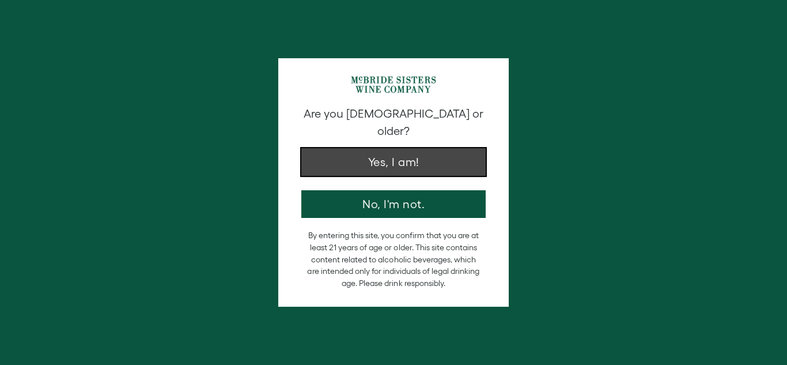
click at [436, 148] on button "Yes, I am!" at bounding box center [393, 162] width 184 height 28
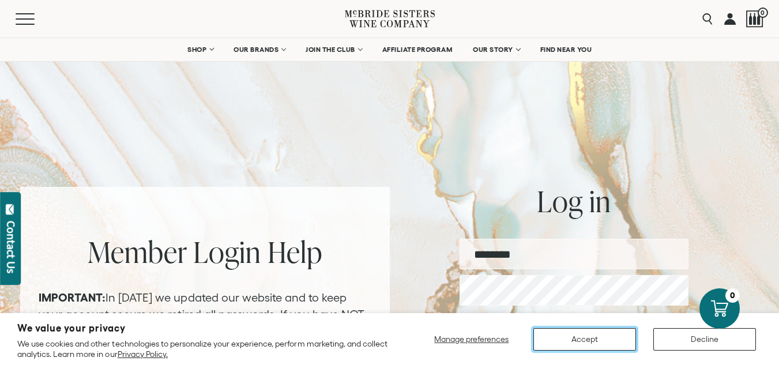
click at [598, 342] on button "Accept" at bounding box center [584, 339] width 103 height 22
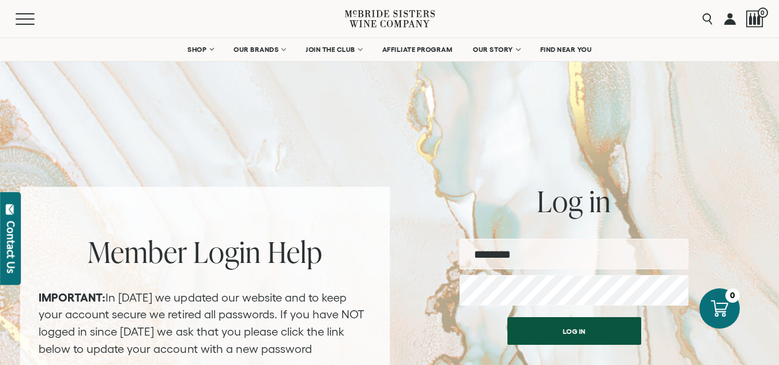
type input "**********"
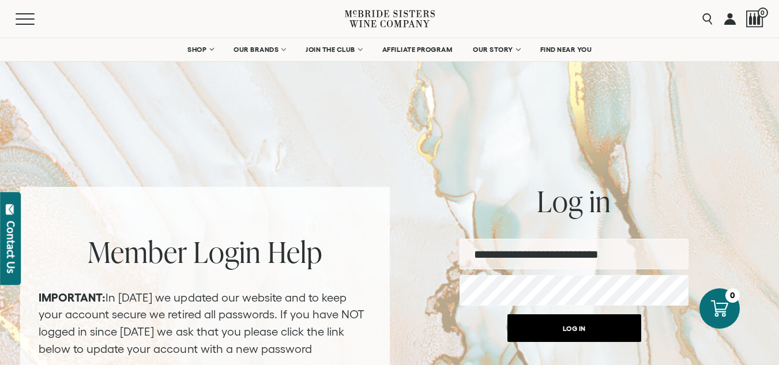
click at [576, 326] on button "Log in" at bounding box center [574, 328] width 134 height 28
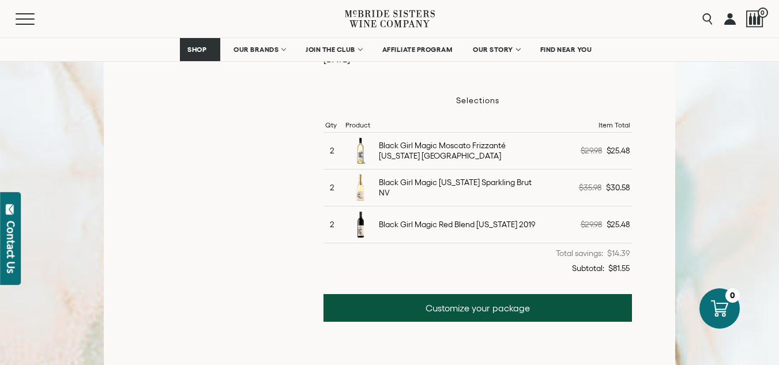
scroll to position [341, 0]
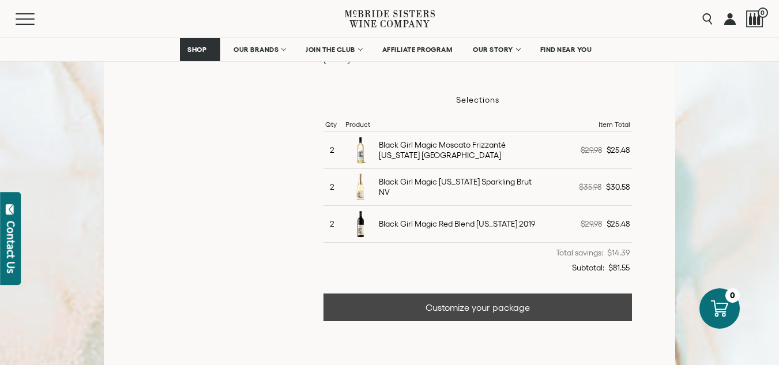
click at [439, 302] on link "Customize your package" at bounding box center [477, 307] width 308 height 28
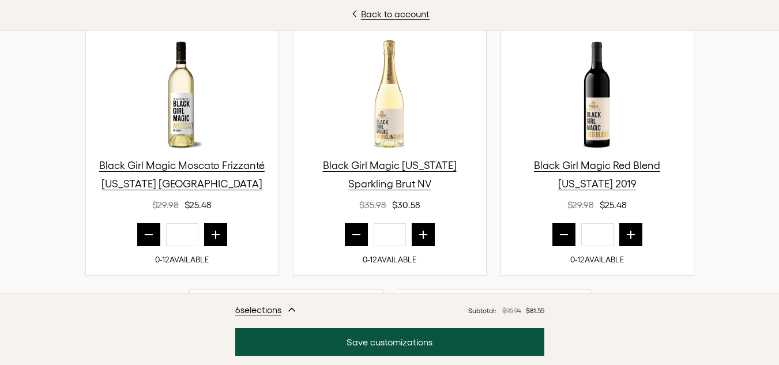
scroll to position [433, 0]
click at [350, 229] on icon "prior quantity" at bounding box center [356, 234] width 12 height 12
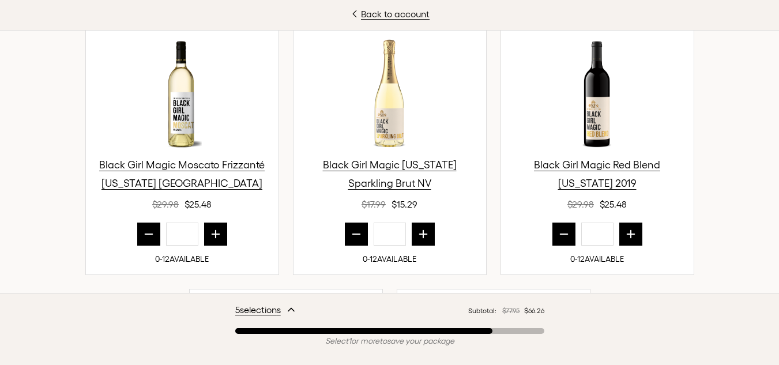
click at [350, 229] on icon "prior quantity" at bounding box center [356, 234] width 12 height 12
type input "*"
click at [630, 232] on icon "next quantity" at bounding box center [631, 234] width 12 height 12
click at [629, 232] on icon "next quantity" at bounding box center [631, 234] width 12 height 12
type input "*"
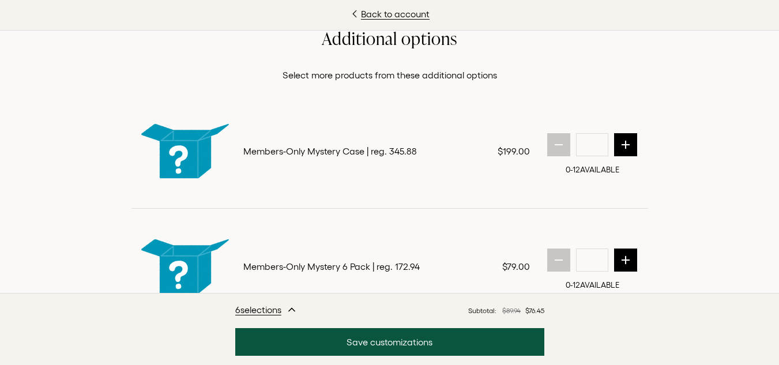
scroll to position [987, 0]
click at [730, 203] on div "Back to account Welcome to the August Release! Thank you for being a loyal memb…" at bounding box center [389, 182] width 779 height 365
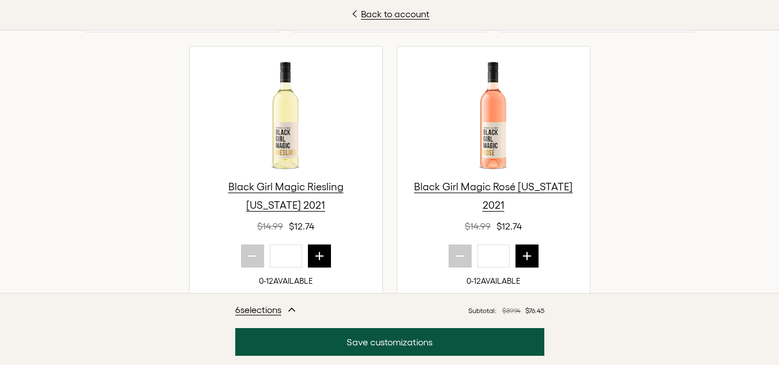
scroll to position [675, 0]
click at [317, 261] on icon "next quantity" at bounding box center [320, 257] width 12 height 12
click at [314, 254] on icon "next quantity" at bounding box center [320, 257] width 12 height 12
type input "*"
click at [523, 255] on icon "next quantity" at bounding box center [527, 257] width 12 height 12
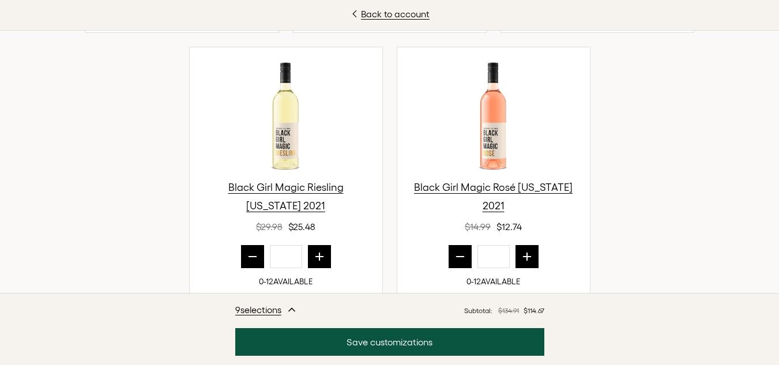
click at [523, 255] on icon "next quantity" at bounding box center [527, 257] width 12 height 12
type input "*"
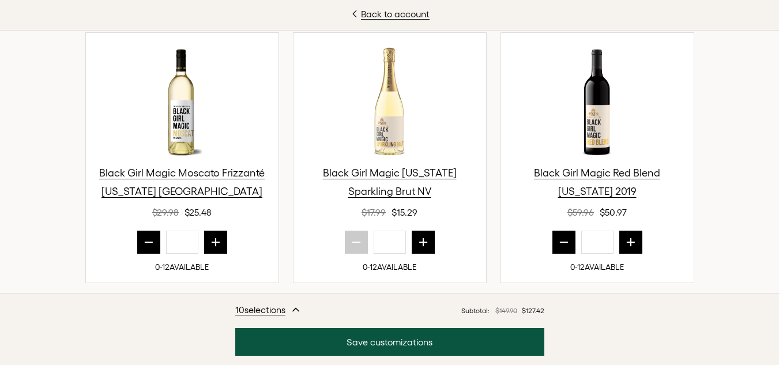
scroll to position [424, 0]
click at [668, 269] on div "0-12 AVAILABLE" at bounding box center [597, 267] width 193 height 14
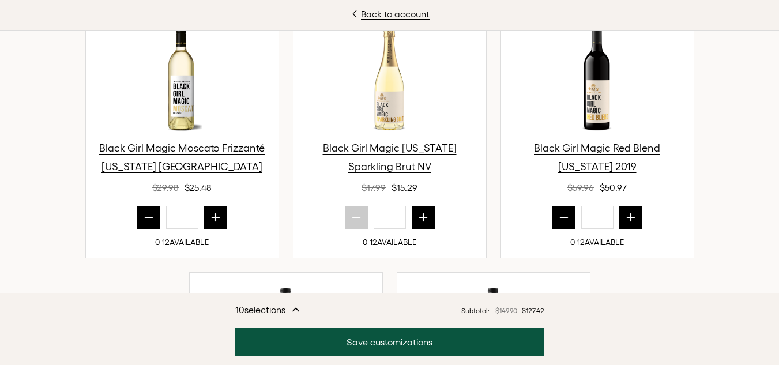
scroll to position [455, 0]
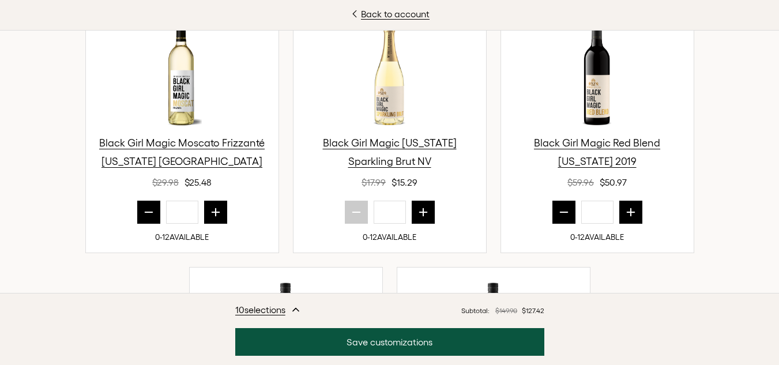
click at [629, 210] on icon "next quantity" at bounding box center [631, 212] width 12 height 12
type input "*"
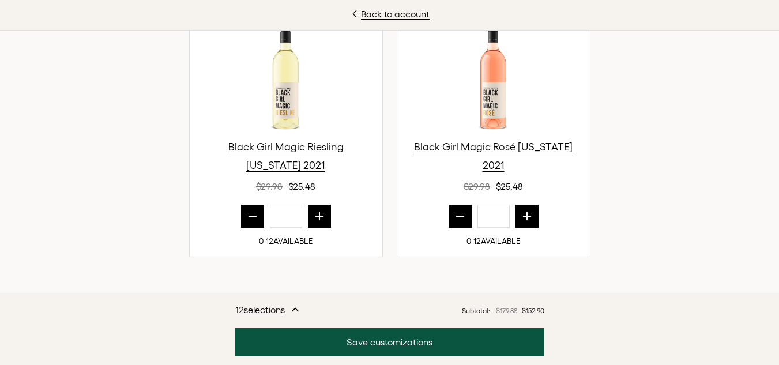
scroll to position [716, 0]
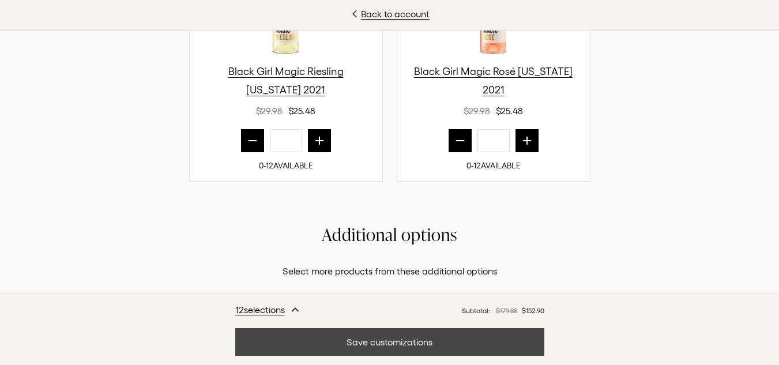
scroll to position [791, 0]
click at [401, 344] on button "Save customizations" at bounding box center [389, 342] width 309 height 28
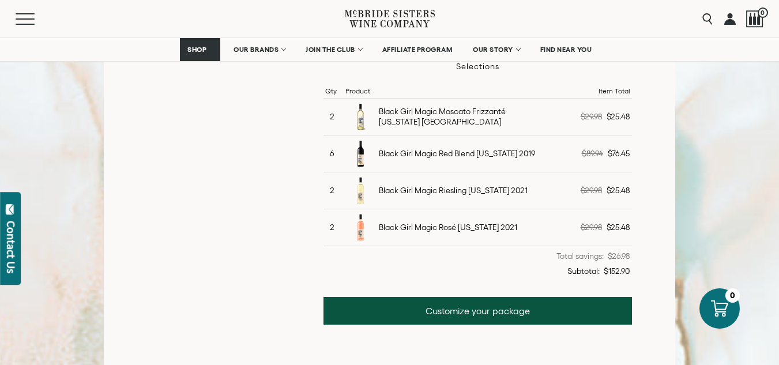
scroll to position [353, 0]
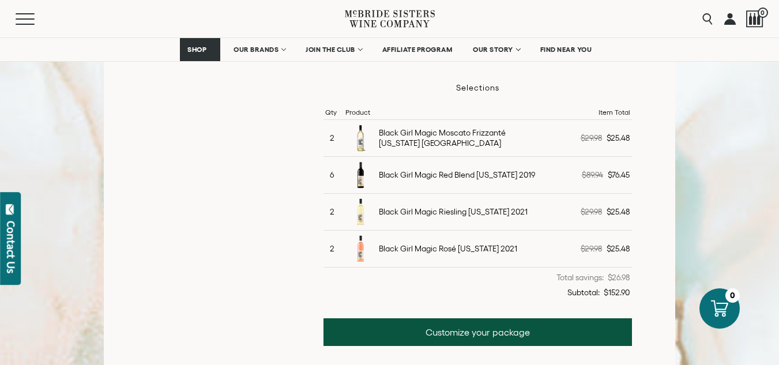
click at [401, 344] on link "Customize your package" at bounding box center [477, 332] width 308 height 28
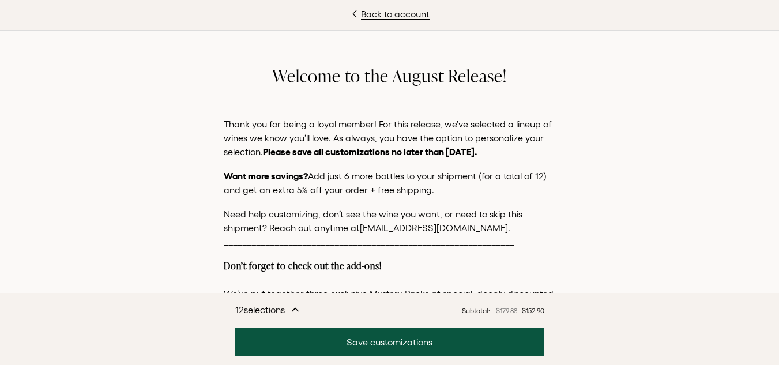
scroll to position [269, 0]
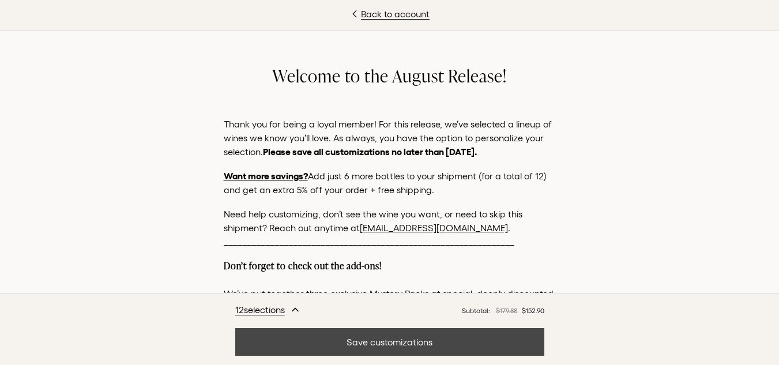
click at [401, 346] on button "Save customizations" at bounding box center [389, 342] width 309 height 28
